Goal: Check status: Check status

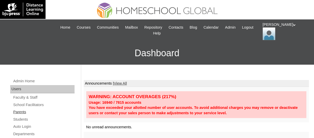
click at [26, 111] on link "Parents" at bounding box center [44, 112] width 62 height 6
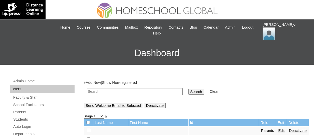
click at [96, 91] on input "text" at bounding box center [135, 91] width 96 height 7
paste input "TOUCHPH2025-MHS010175"
type input "TOUCHPH2025-MHS010175"
click at [189, 89] on input "Search" at bounding box center [197, 92] width 16 height 6
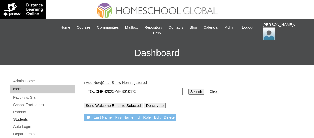
click at [21, 117] on link "Students" at bounding box center [44, 119] width 62 height 6
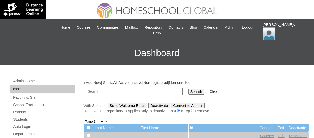
drag, startPoint x: 0, startPoint y: 0, endPoint x: 136, endPoint y: 89, distance: 163.1
click at [136, 89] on input "text" at bounding box center [135, 91] width 96 height 7
type input "TOUCHPH2025-MHS010175"
click at [189, 89] on input "Search" at bounding box center [197, 92] width 16 height 6
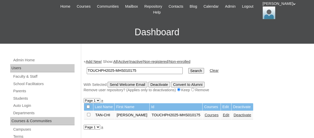
scroll to position [21, 0]
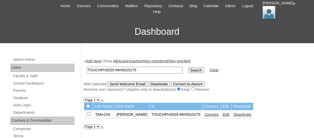
click at [205, 115] on link "Courses" at bounding box center [212, 114] width 14 height 4
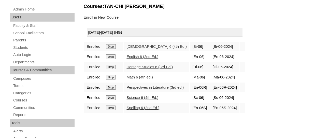
scroll to position [74, 0]
